Goal: Transaction & Acquisition: Obtain resource

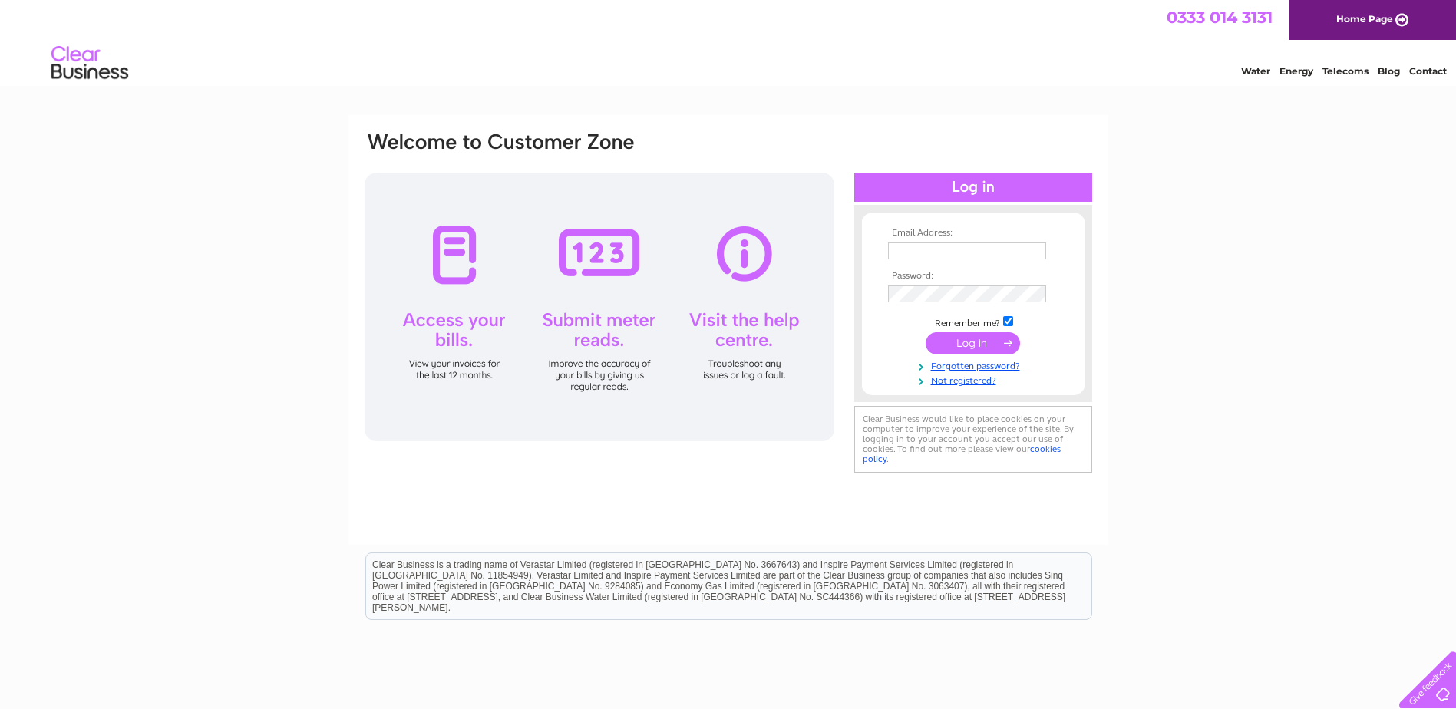
click at [902, 252] on input "text" at bounding box center [967, 250] width 158 height 17
type input "[EMAIL_ADDRESS][DOMAIN_NAME]"
click at [971, 341] on input "submit" at bounding box center [972, 344] width 94 height 21
click at [968, 348] on input "submit" at bounding box center [972, 342] width 94 height 21
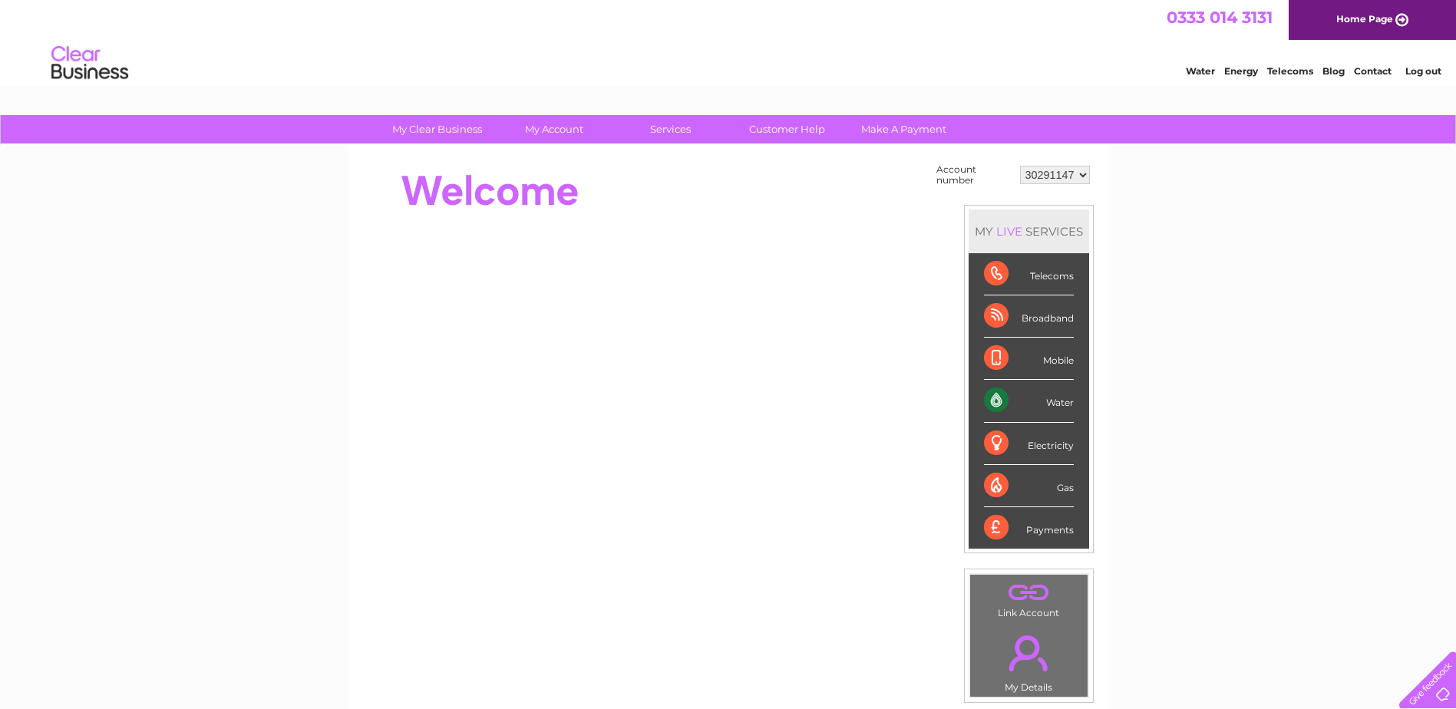
click at [1064, 401] on div "Water" at bounding box center [1029, 401] width 90 height 42
click at [997, 398] on div "Water" at bounding box center [1029, 401] width 90 height 42
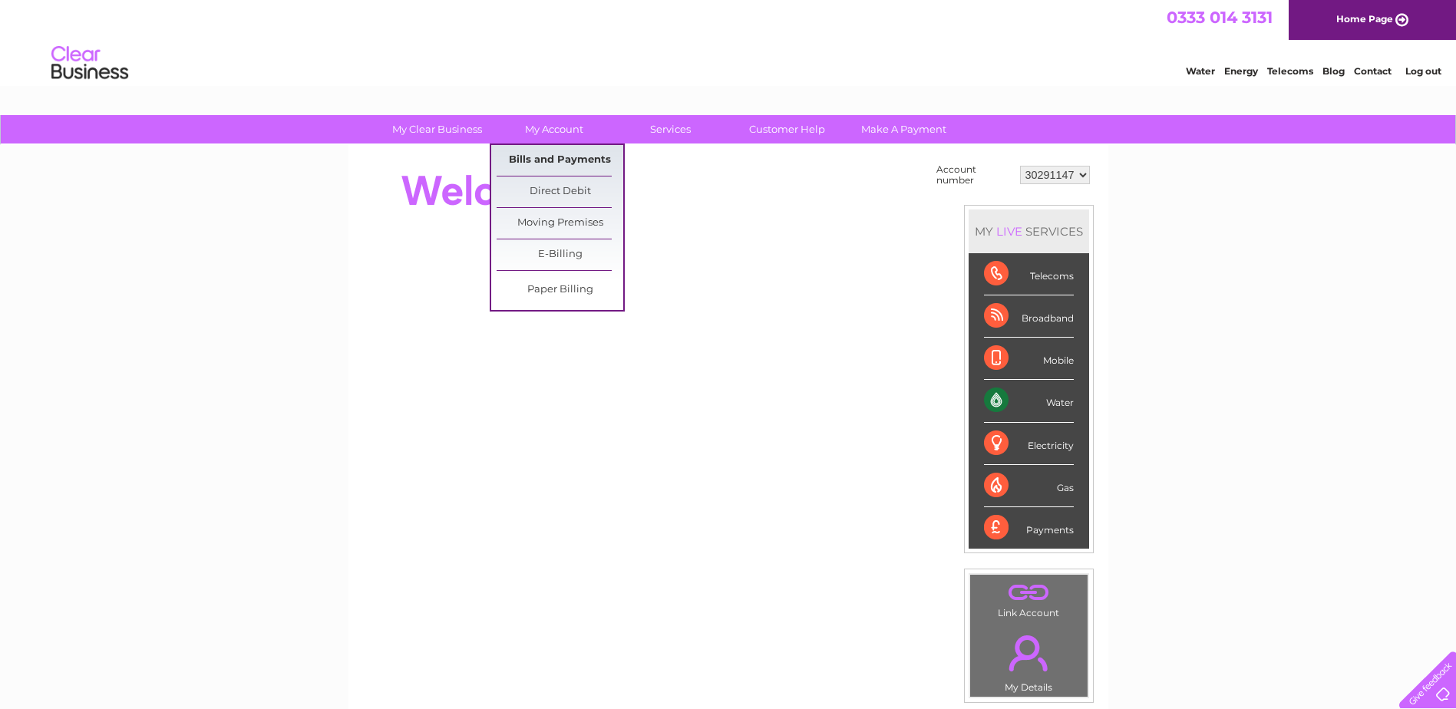
click at [582, 150] on link "Bills and Payments" at bounding box center [559, 160] width 127 height 31
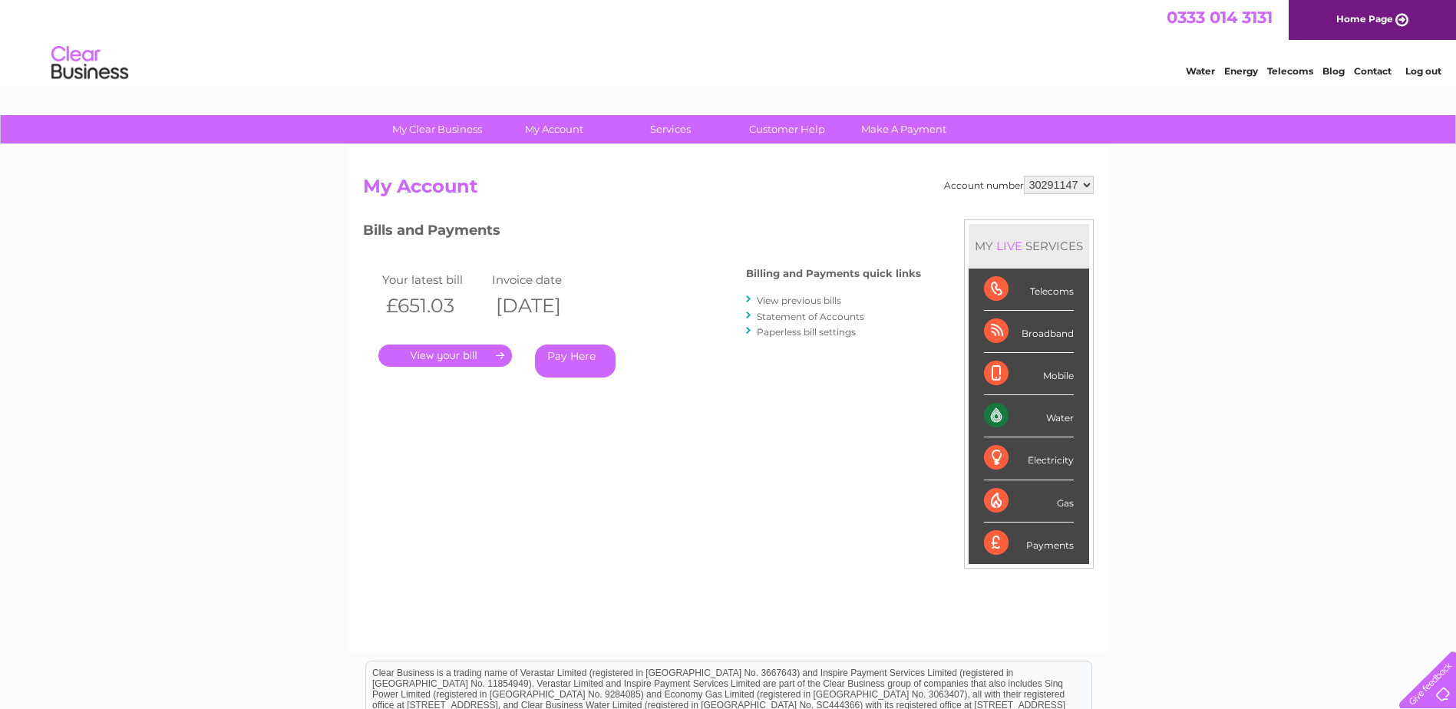
click at [458, 358] on link "." at bounding box center [445, 356] width 134 height 22
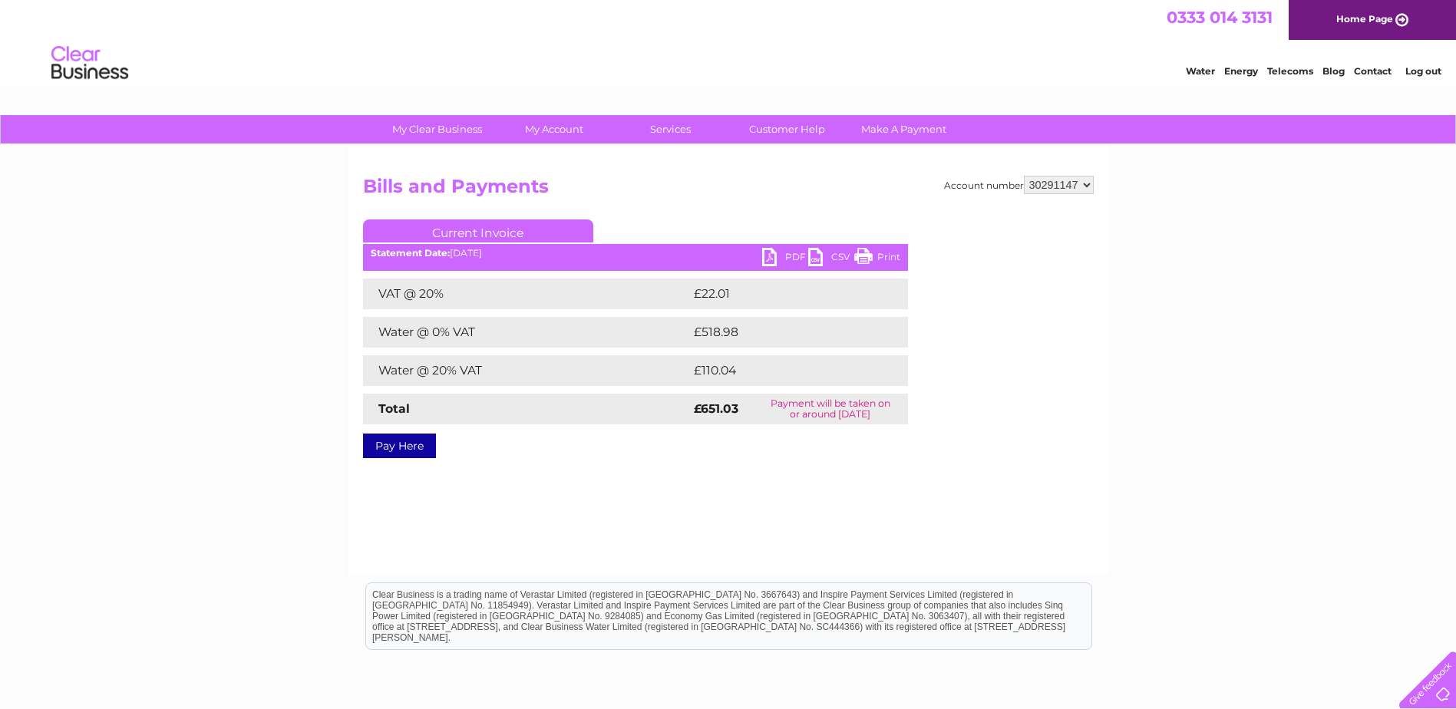
click at [783, 256] on link "PDF" at bounding box center [785, 259] width 46 height 22
click at [1409, 69] on link "Log out" at bounding box center [1423, 71] width 36 height 12
